Goal: Information Seeking & Learning: Learn about a topic

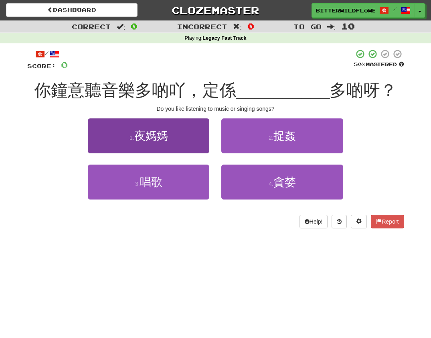
click at [154, 136] on span "夜媽媽" at bounding box center [151, 136] width 34 height 12
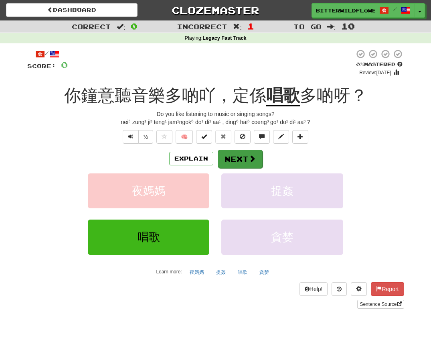
click at [239, 157] on button "Next" at bounding box center [240, 159] width 45 height 18
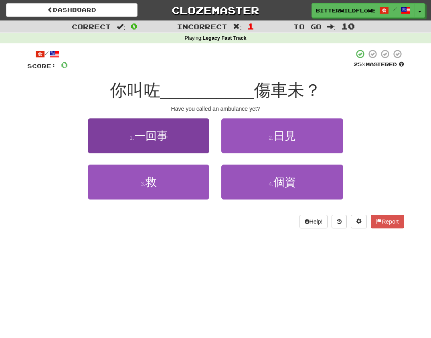
click at [148, 134] on span "一回事" at bounding box center [151, 136] width 34 height 12
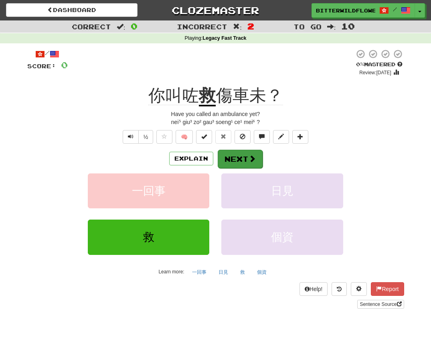
click at [240, 156] on button "Next" at bounding box center [240, 159] width 45 height 18
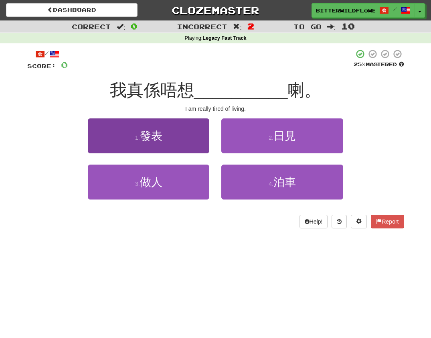
click at [151, 145] on button "1 . 發表" at bounding box center [148, 135] width 121 height 35
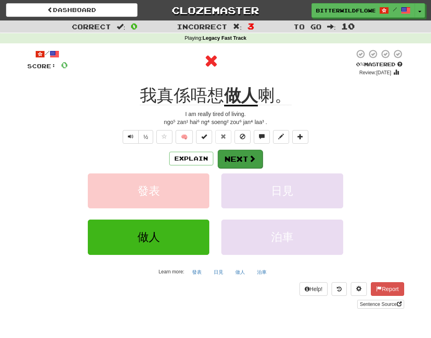
click at [238, 158] on button "Next" at bounding box center [240, 159] width 45 height 18
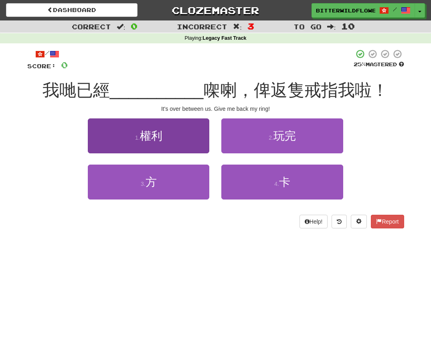
click at [162, 139] on span "權利" at bounding box center [151, 136] width 22 height 12
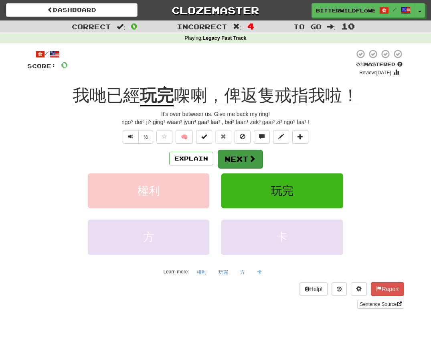
click at [239, 160] on button "Next" at bounding box center [240, 159] width 45 height 18
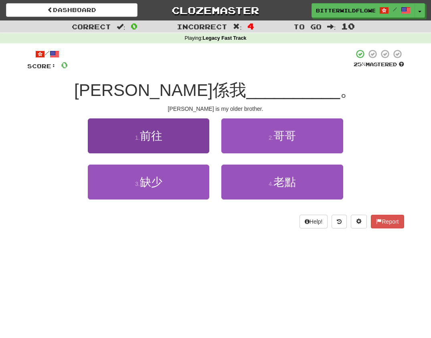
click at [151, 142] on button "1 . 前往" at bounding box center [148, 135] width 121 height 35
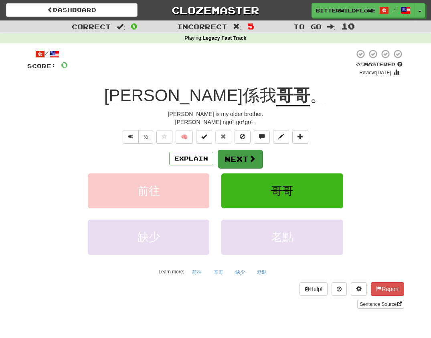
click at [234, 156] on button "Next" at bounding box center [240, 159] width 45 height 18
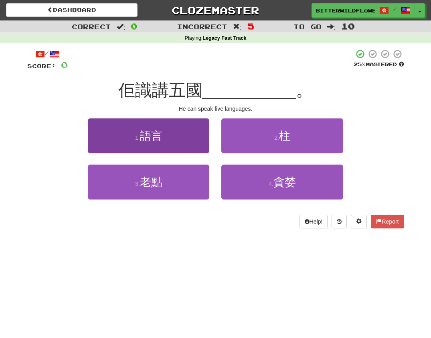
click at [148, 136] on span "語言" at bounding box center [151, 136] width 22 height 12
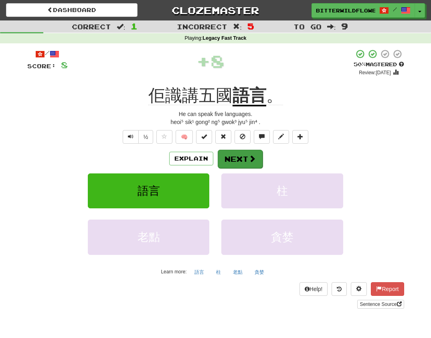
click at [238, 155] on button "Next" at bounding box center [240, 159] width 45 height 18
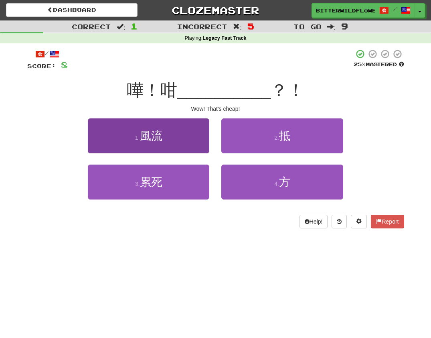
click at [157, 140] on span "風流" at bounding box center [151, 136] width 22 height 12
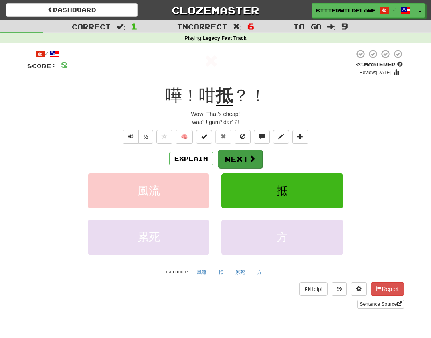
click at [234, 157] on button "Next" at bounding box center [240, 159] width 45 height 18
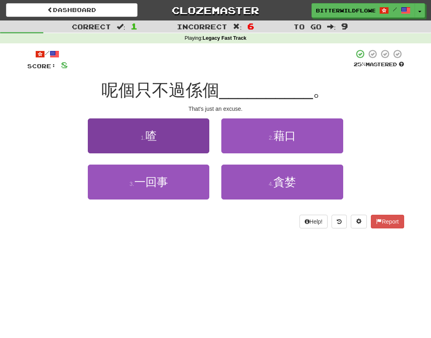
click at [172, 142] on button "1 . 喳" at bounding box center [148, 135] width 121 height 35
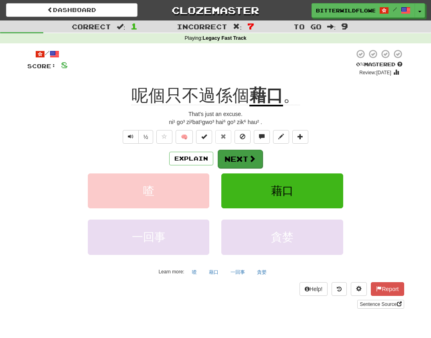
click at [237, 158] on button "Next" at bounding box center [240, 159] width 45 height 18
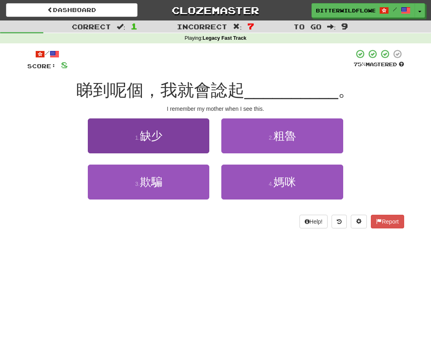
click at [170, 141] on button "1 . 缺少" at bounding box center [148, 135] width 121 height 35
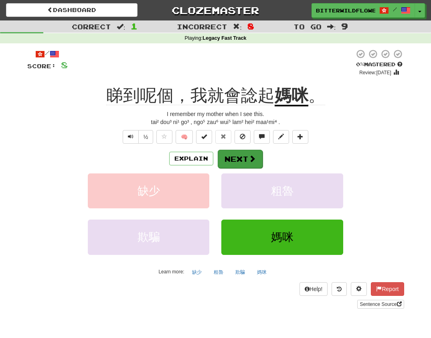
click at [242, 159] on button "Next" at bounding box center [240, 159] width 45 height 18
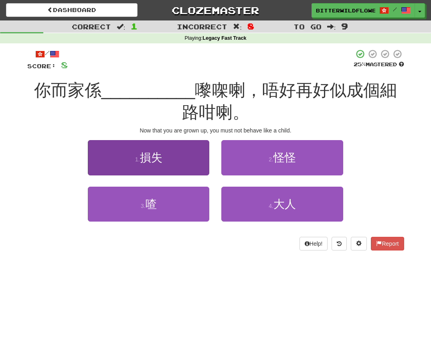
click at [163, 160] on button "1 . 損失" at bounding box center [148, 157] width 121 height 35
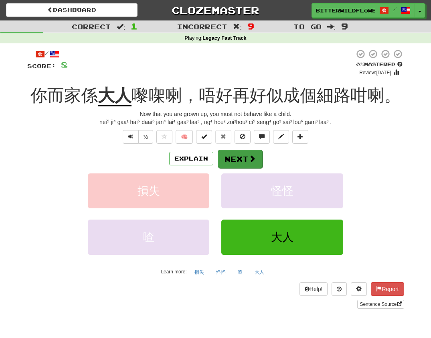
click at [233, 159] on button "Next" at bounding box center [240, 159] width 45 height 18
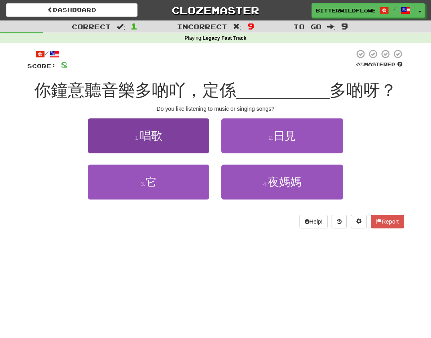
click at [149, 140] on span "唱歌" at bounding box center [151, 136] width 22 height 12
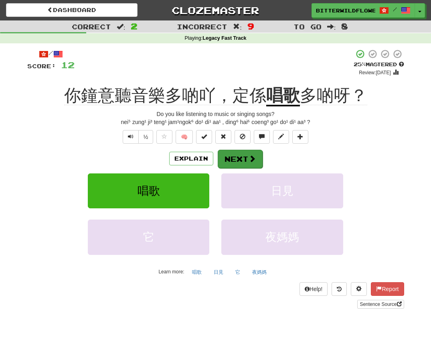
click at [237, 158] on button "Next" at bounding box center [240, 159] width 45 height 18
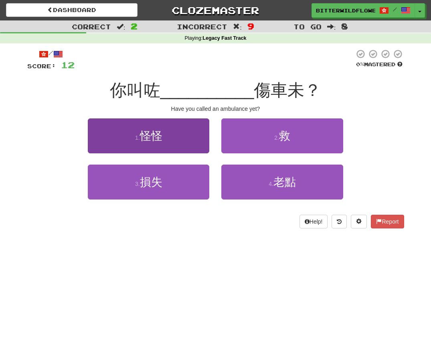
click at [161, 147] on button "1 . 怪怪" at bounding box center [148, 135] width 121 height 35
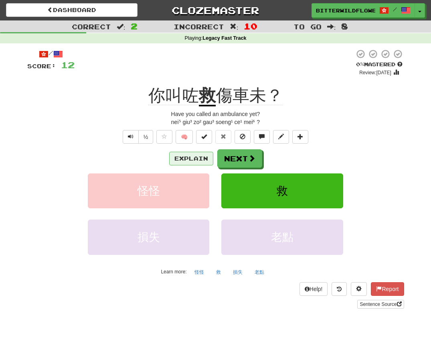
click at [193, 155] on button "Explain" at bounding box center [191, 159] width 44 height 14
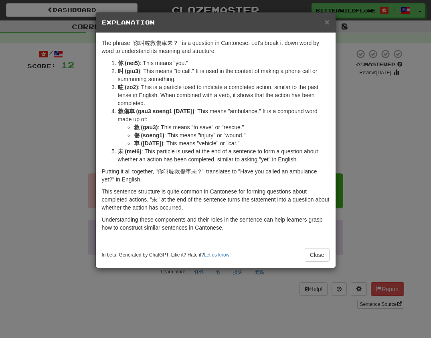
drag, startPoint x: 318, startPoint y: 255, endPoint x: 314, endPoint y: 250, distance: 6.3
click at [319, 255] on button "Close" at bounding box center [317, 255] width 25 height 14
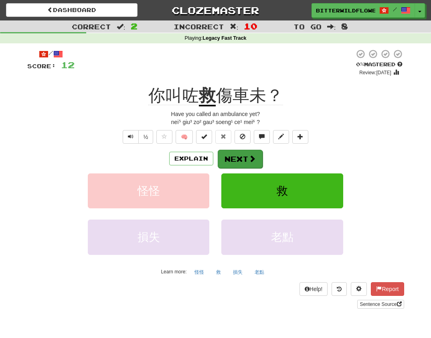
click at [235, 159] on button "Next" at bounding box center [240, 159] width 45 height 18
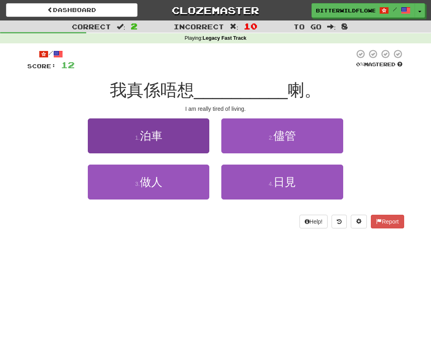
click at [155, 141] on span "泊車" at bounding box center [151, 136] width 22 height 12
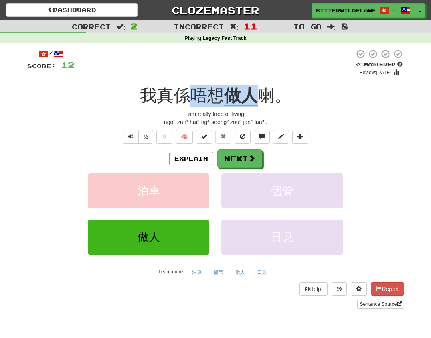
drag, startPoint x: 253, startPoint y: 93, endPoint x: 197, endPoint y: 90, distance: 56.6
click at [197, 90] on div "我真係唔想 做人 喇。" at bounding box center [215, 96] width 377 height 22
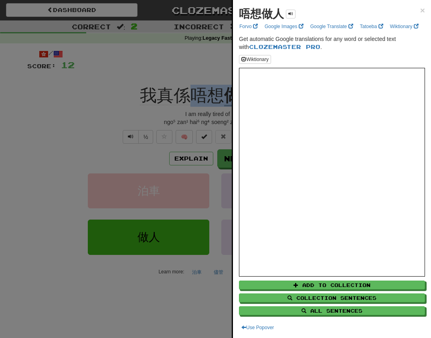
copy div "唔想 做人"
click at [424, 10] on span "×" at bounding box center [422, 10] width 5 height 9
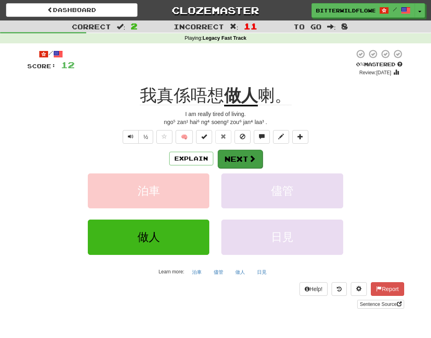
click at [239, 156] on button "Next" at bounding box center [240, 159] width 45 height 18
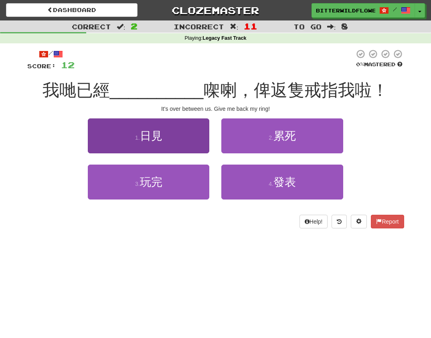
click at [160, 139] on span "日見" at bounding box center [151, 136] width 22 height 12
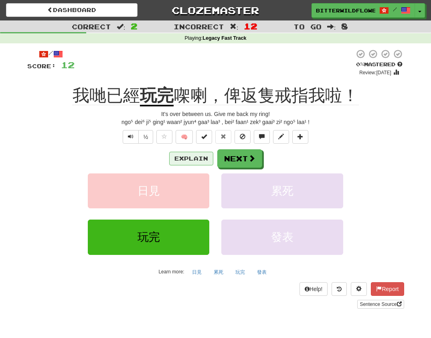
click at [187, 155] on button "Explain" at bounding box center [191, 159] width 44 height 14
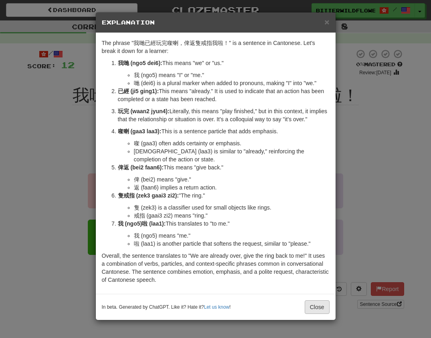
click at [321, 314] on button "Close" at bounding box center [317, 307] width 25 height 14
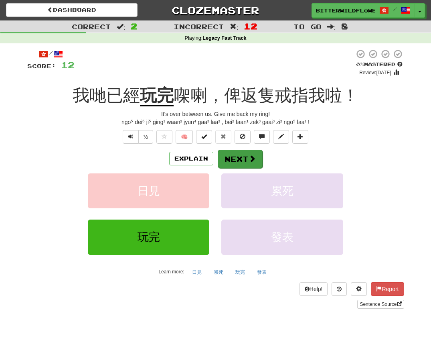
click at [240, 155] on button "Next" at bounding box center [240, 159] width 45 height 18
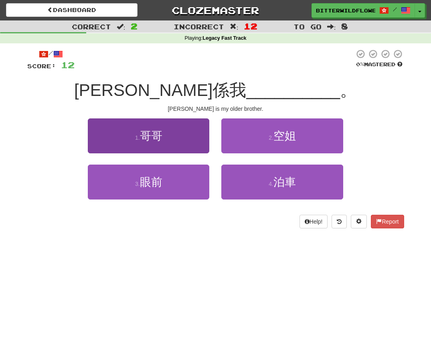
click at [150, 143] on button "1 . 哥哥" at bounding box center [148, 135] width 121 height 35
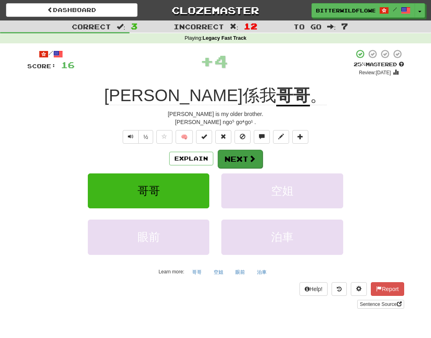
click at [237, 156] on button "Next" at bounding box center [240, 159] width 45 height 18
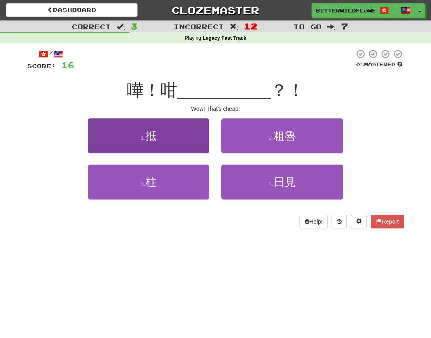
click at [160, 141] on button "1 . 抵" at bounding box center [148, 135] width 121 height 35
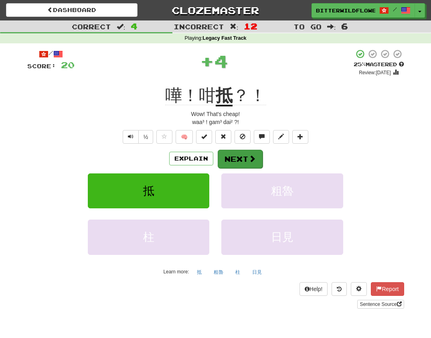
click at [236, 160] on button "Next" at bounding box center [240, 159] width 45 height 18
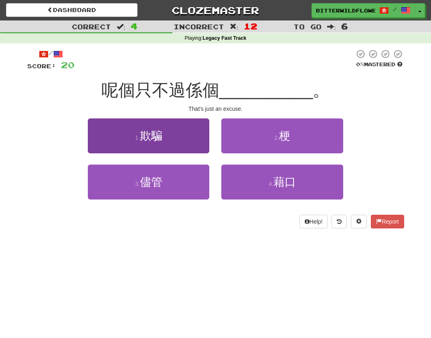
click at [164, 137] on button "1 . 欺騙" at bounding box center [148, 135] width 121 height 35
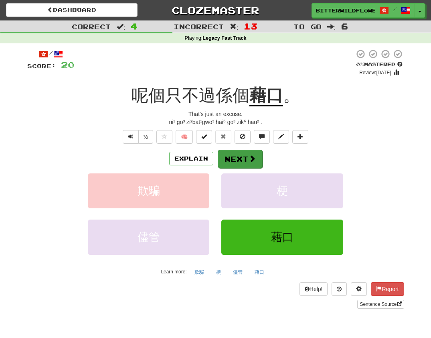
click at [238, 155] on button "Next" at bounding box center [240, 159] width 45 height 18
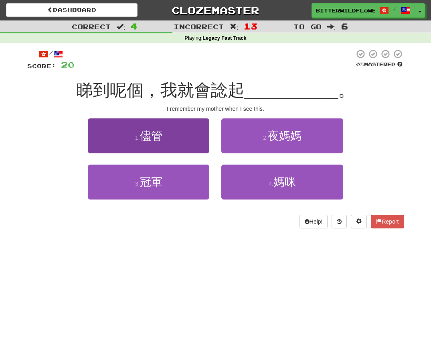
click at [164, 135] on button "1 . 儘管" at bounding box center [148, 135] width 121 height 35
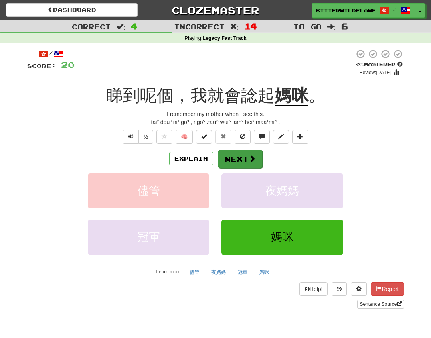
click at [233, 157] on button "Next" at bounding box center [240, 159] width 45 height 18
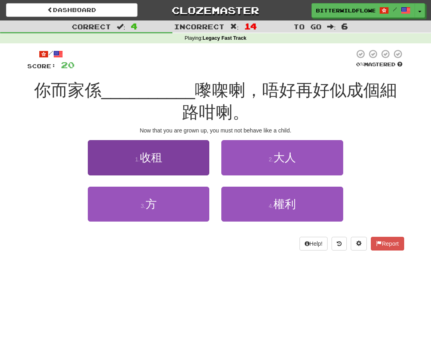
click at [162, 157] on span "收租" at bounding box center [151, 157] width 22 height 12
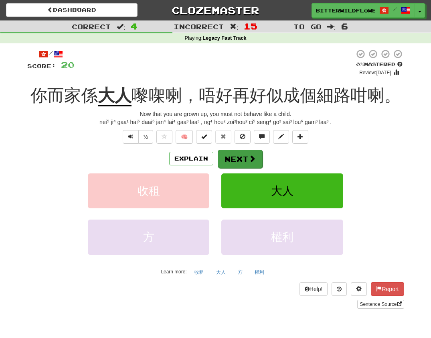
click at [232, 157] on button "Next" at bounding box center [240, 159] width 45 height 18
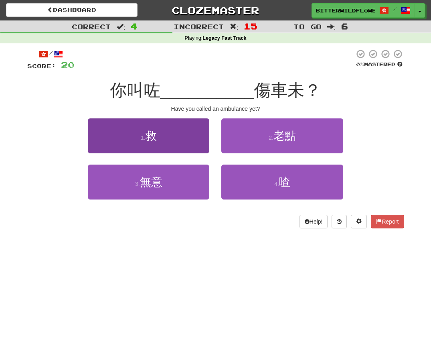
click at [160, 148] on button "1 . 救" at bounding box center [148, 135] width 121 height 35
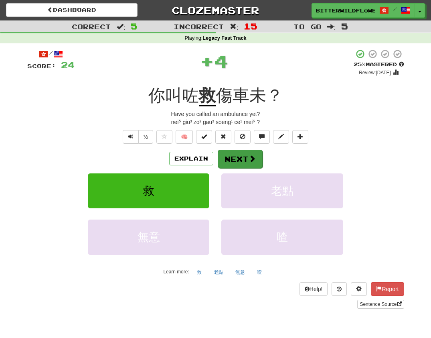
click at [235, 157] on button "Next" at bounding box center [240, 159] width 45 height 18
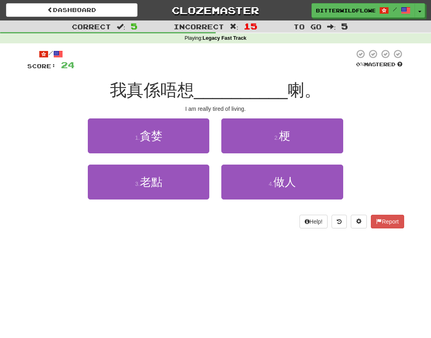
click at [162, 145] on button "1 . 貪婪" at bounding box center [148, 135] width 121 height 35
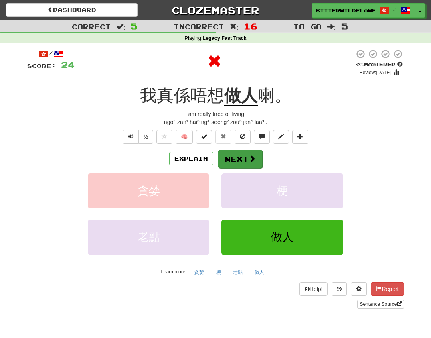
click at [237, 155] on button "Next" at bounding box center [240, 159] width 45 height 18
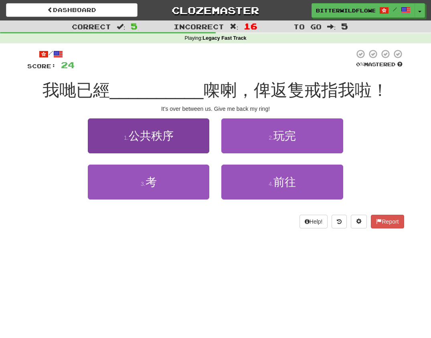
click at [165, 138] on span "公共秩序" at bounding box center [151, 136] width 45 height 12
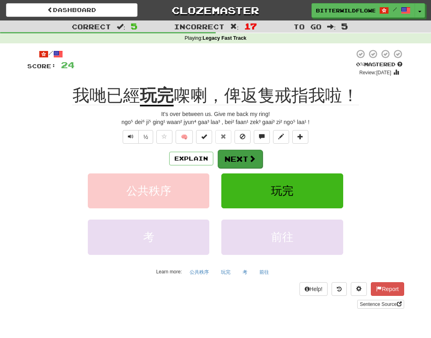
click at [237, 154] on button "Next" at bounding box center [240, 159] width 45 height 18
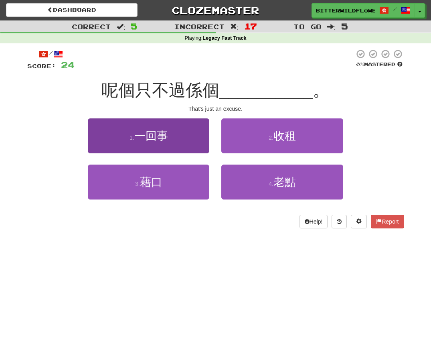
click at [164, 139] on span "一回事" at bounding box center [151, 136] width 34 height 12
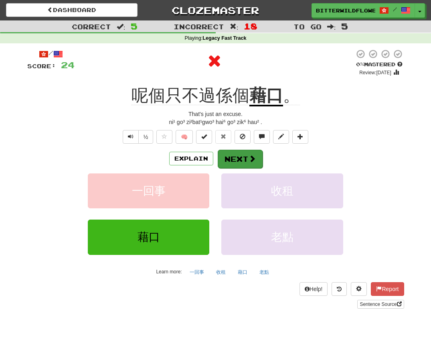
click at [238, 156] on button "Next" at bounding box center [240, 159] width 45 height 18
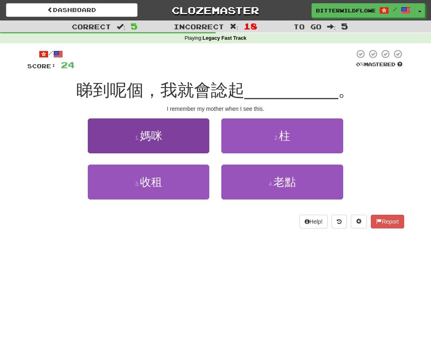
click at [173, 142] on button "1 . 媽咪" at bounding box center [148, 135] width 121 height 35
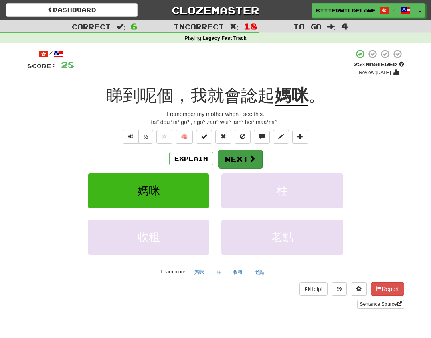
click at [239, 156] on button "Next" at bounding box center [240, 159] width 45 height 18
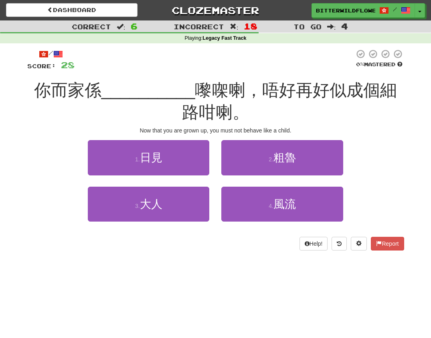
click at [155, 148] on button "1 . [GEOGRAPHIC_DATA]見" at bounding box center [148, 157] width 121 height 35
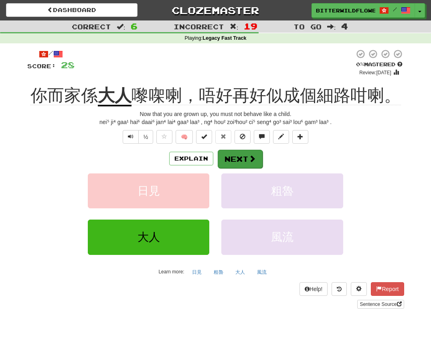
click at [237, 158] on button "Next" at bounding box center [240, 159] width 45 height 18
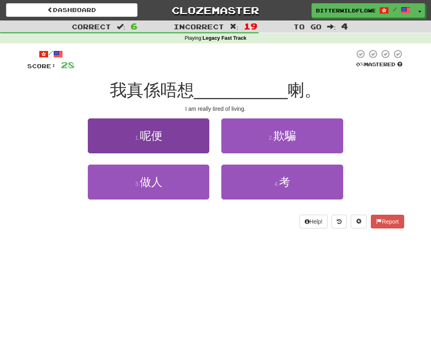
click at [161, 145] on button "1 . 呢便" at bounding box center [148, 135] width 121 height 35
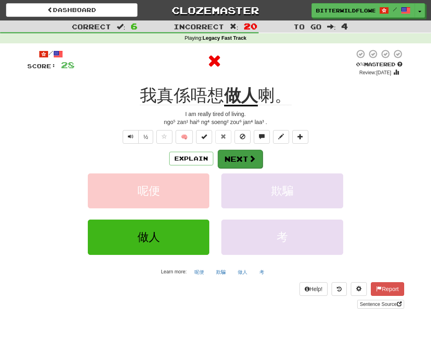
click at [230, 155] on button "Next" at bounding box center [240, 159] width 45 height 18
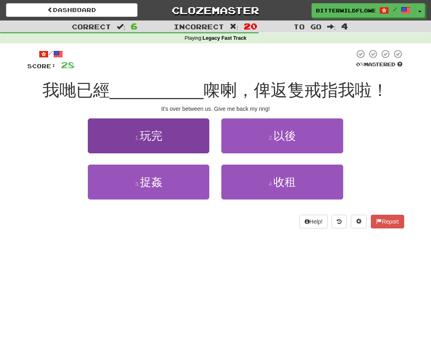
click at [173, 148] on button "1 . 玩完" at bounding box center [148, 135] width 121 height 35
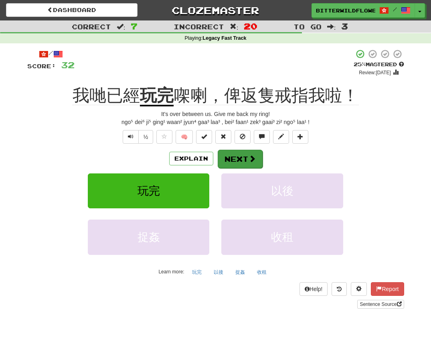
click at [235, 157] on button "Next" at bounding box center [240, 159] width 45 height 18
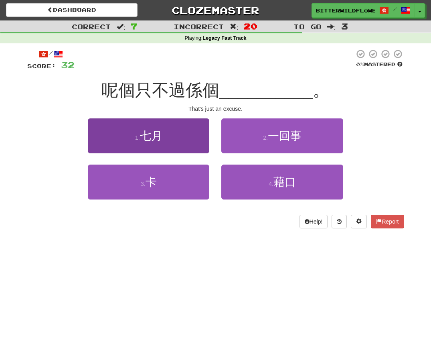
click at [155, 145] on button "1 . 七月" at bounding box center [148, 135] width 121 height 35
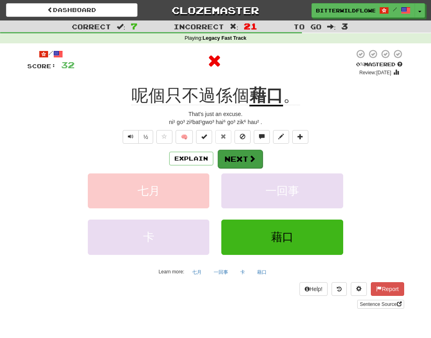
click at [237, 158] on button "Next" at bounding box center [240, 159] width 45 height 18
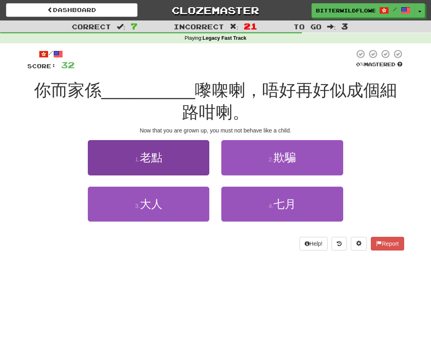
click at [157, 151] on span "老點" at bounding box center [151, 157] width 22 height 12
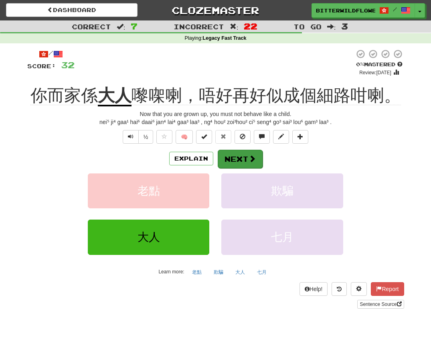
click at [231, 158] on button "Next" at bounding box center [240, 159] width 45 height 18
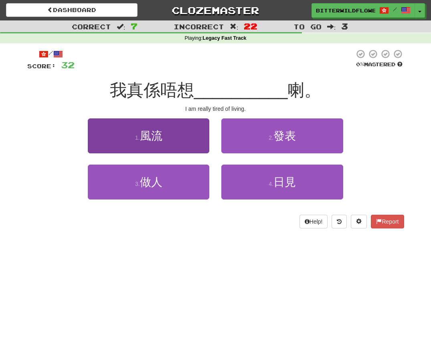
click at [159, 149] on button "1 . 風流" at bounding box center [148, 135] width 121 height 35
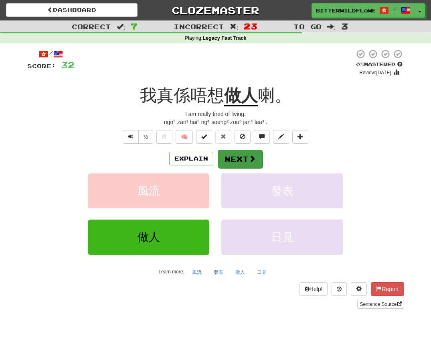
click at [238, 158] on button "Next" at bounding box center [240, 159] width 45 height 18
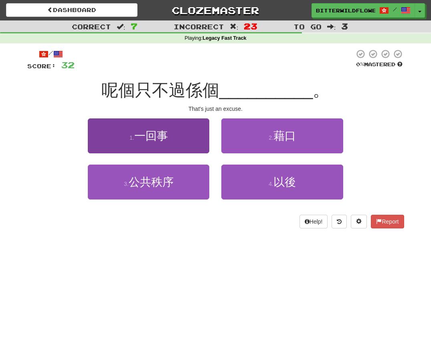
click at [164, 142] on button "1 . 一回事" at bounding box center [148, 135] width 121 height 35
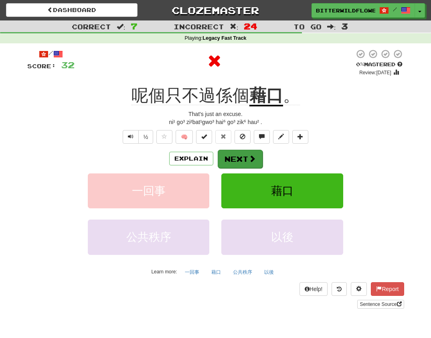
click at [236, 158] on button "Next" at bounding box center [240, 159] width 45 height 18
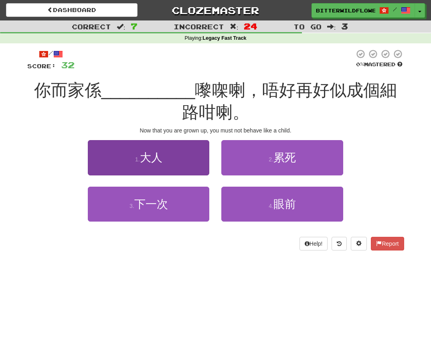
click at [154, 156] on span "大人" at bounding box center [151, 157] width 22 height 12
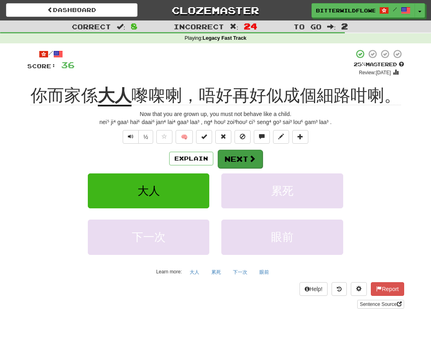
click at [235, 156] on button "Next" at bounding box center [240, 159] width 45 height 18
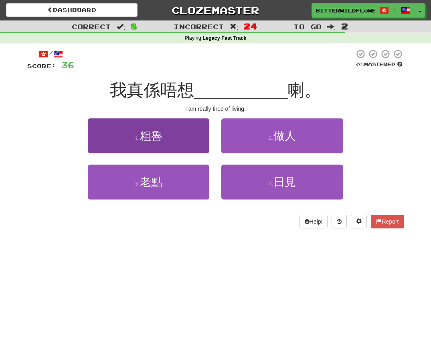
click at [158, 142] on button "1 . 粗魯" at bounding box center [148, 135] width 121 height 35
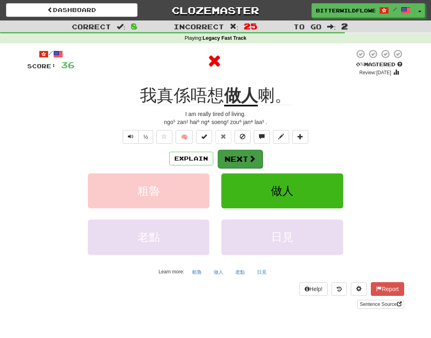
click at [234, 155] on button "Next" at bounding box center [240, 159] width 45 height 18
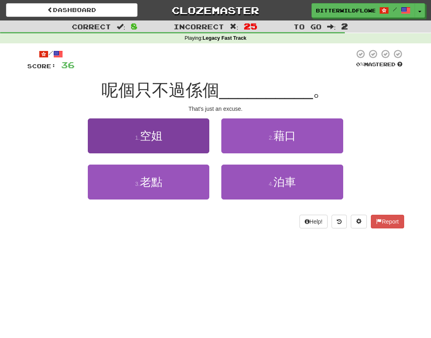
click at [151, 141] on span "空姐" at bounding box center [151, 136] width 22 height 12
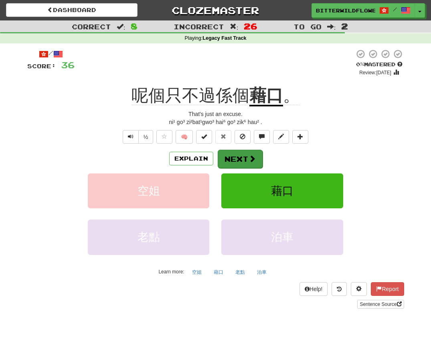
click at [237, 160] on button "Next" at bounding box center [240, 159] width 45 height 18
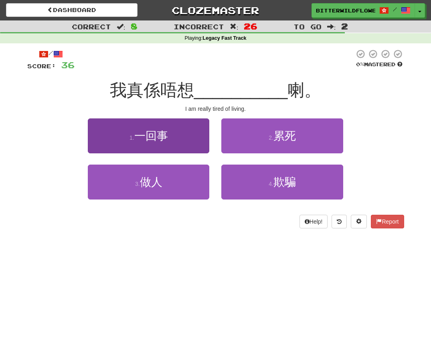
click at [155, 141] on button "1 . 一回事" at bounding box center [148, 135] width 121 height 35
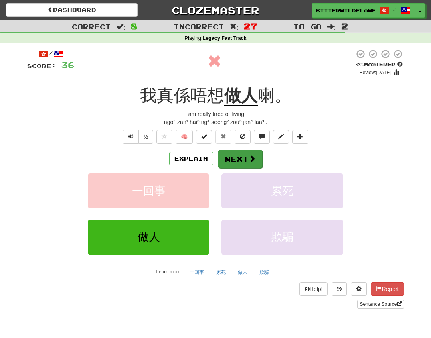
click at [236, 158] on button "Next" at bounding box center [240, 159] width 45 height 18
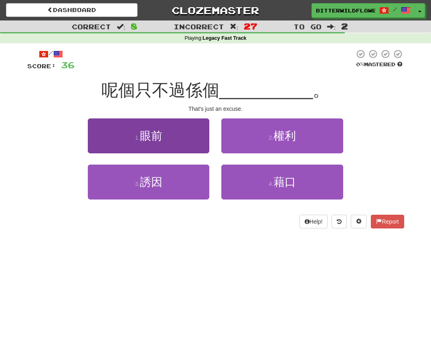
click at [170, 144] on button "1 . 眼前" at bounding box center [148, 135] width 121 height 35
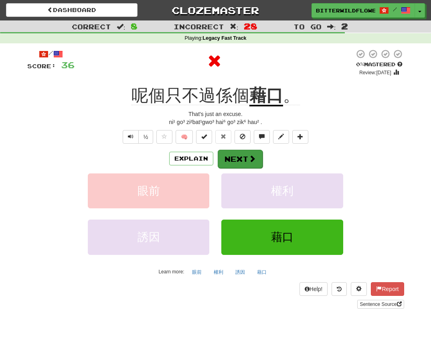
click at [235, 157] on button "Next" at bounding box center [240, 159] width 45 height 18
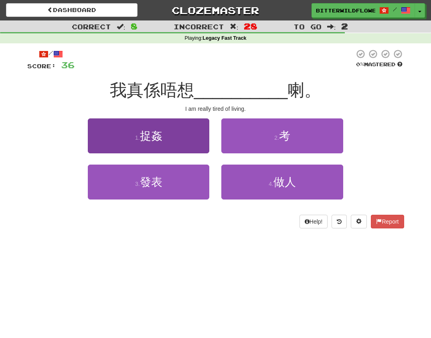
click at [171, 145] on button "1 . 捉姦" at bounding box center [148, 135] width 121 height 35
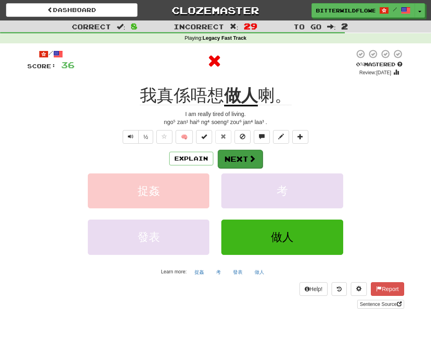
click at [233, 157] on button "Next" at bounding box center [240, 159] width 45 height 18
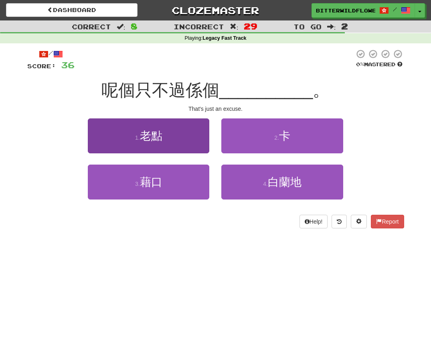
click at [159, 144] on button "1 . 老點" at bounding box center [148, 135] width 121 height 35
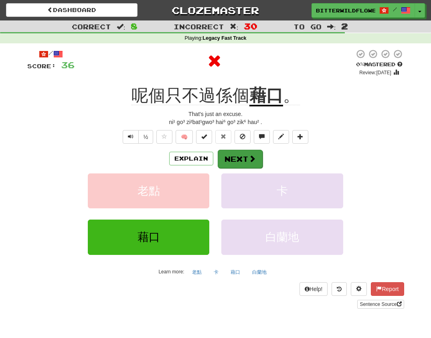
click at [234, 153] on button "Next" at bounding box center [240, 159] width 45 height 18
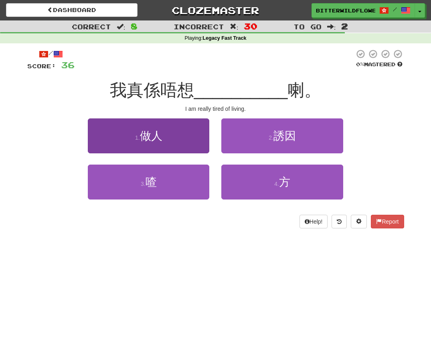
click at [162, 141] on span "做人" at bounding box center [151, 136] width 22 height 12
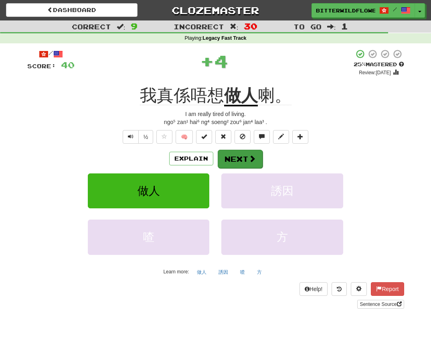
click at [234, 154] on button "Next" at bounding box center [240, 159] width 45 height 18
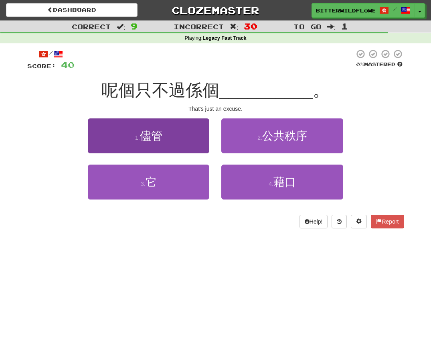
click at [156, 141] on span "儘管" at bounding box center [151, 136] width 22 height 12
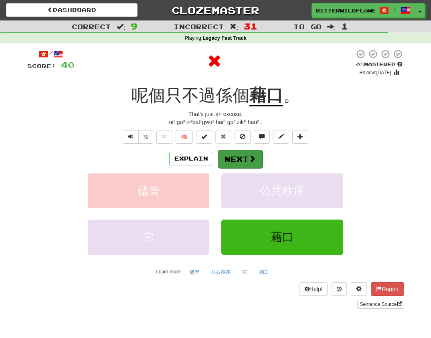
click at [238, 159] on button "Next" at bounding box center [240, 159] width 45 height 18
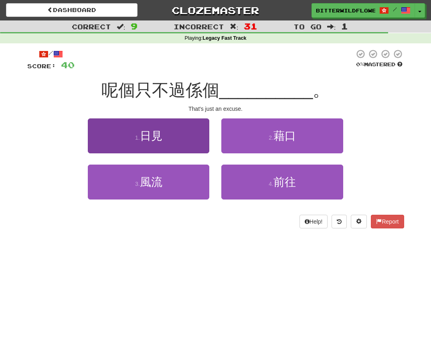
click at [158, 144] on button "1 . [GEOGRAPHIC_DATA]見" at bounding box center [148, 135] width 121 height 35
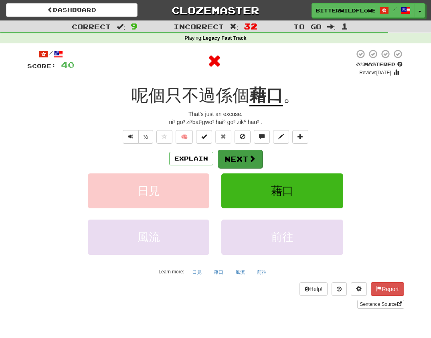
click at [234, 155] on button "Next" at bounding box center [240, 159] width 45 height 18
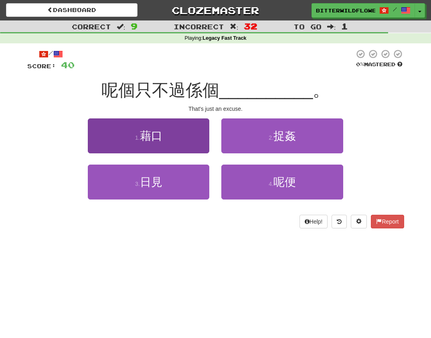
click at [156, 144] on button "1 . 藉口" at bounding box center [148, 135] width 121 height 35
